Goal: Information Seeking & Learning: Find contact information

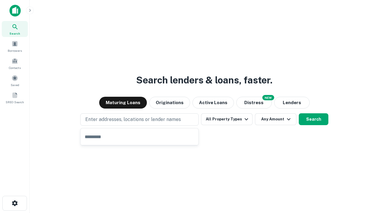
type input "**********"
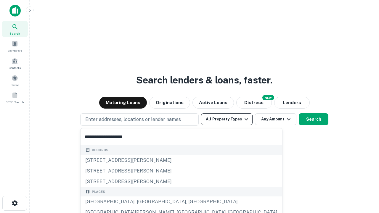
click at [141, 202] on div "Santa Monica, CA, USA" at bounding box center [181, 202] width 202 height 11
click at [227, 119] on button "All Property Types" at bounding box center [226, 119] width 51 height 12
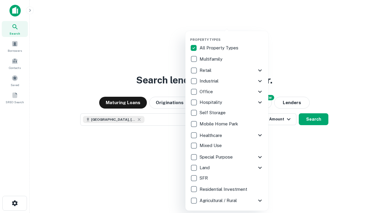
click at [231, 36] on button "button" at bounding box center [231, 36] width 83 height 0
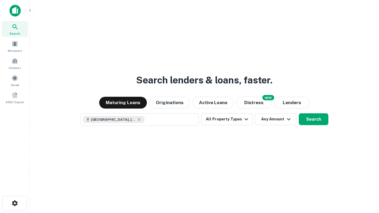
scroll to position [9, 0]
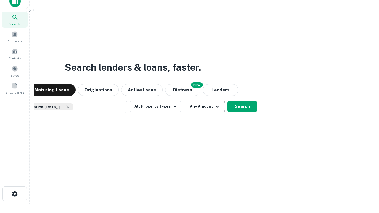
click at [183, 101] on button "Any Amount" at bounding box center [203, 107] width 41 height 12
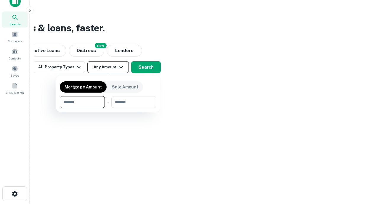
type input "*******"
click at [108, 108] on button "button" at bounding box center [108, 108] width 96 height 0
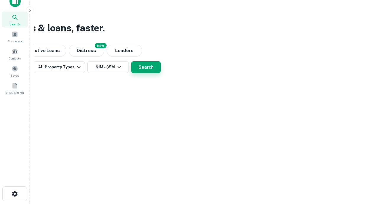
click at [161, 73] on button "Search" at bounding box center [146, 67] width 30 height 12
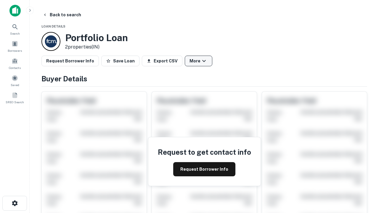
click at [198, 61] on button "More" at bounding box center [199, 61] width 28 height 11
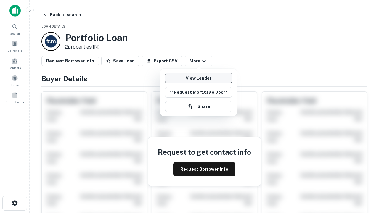
click at [198, 78] on link "View Lender" at bounding box center [198, 78] width 67 height 11
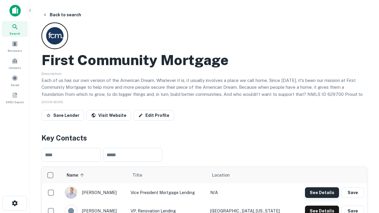
click at [322, 192] on button "See Details" at bounding box center [322, 192] width 34 height 11
click at [15, 203] on icon "button" at bounding box center [14, 203] width 7 height 7
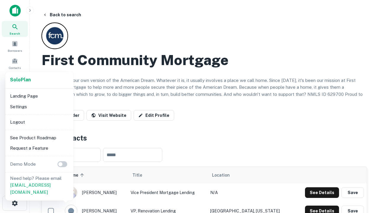
click at [39, 122] on li "Logout" at bounding box center [39, 122] width 63 height 11
